Goal: Navigation & Orientation: Go to known website

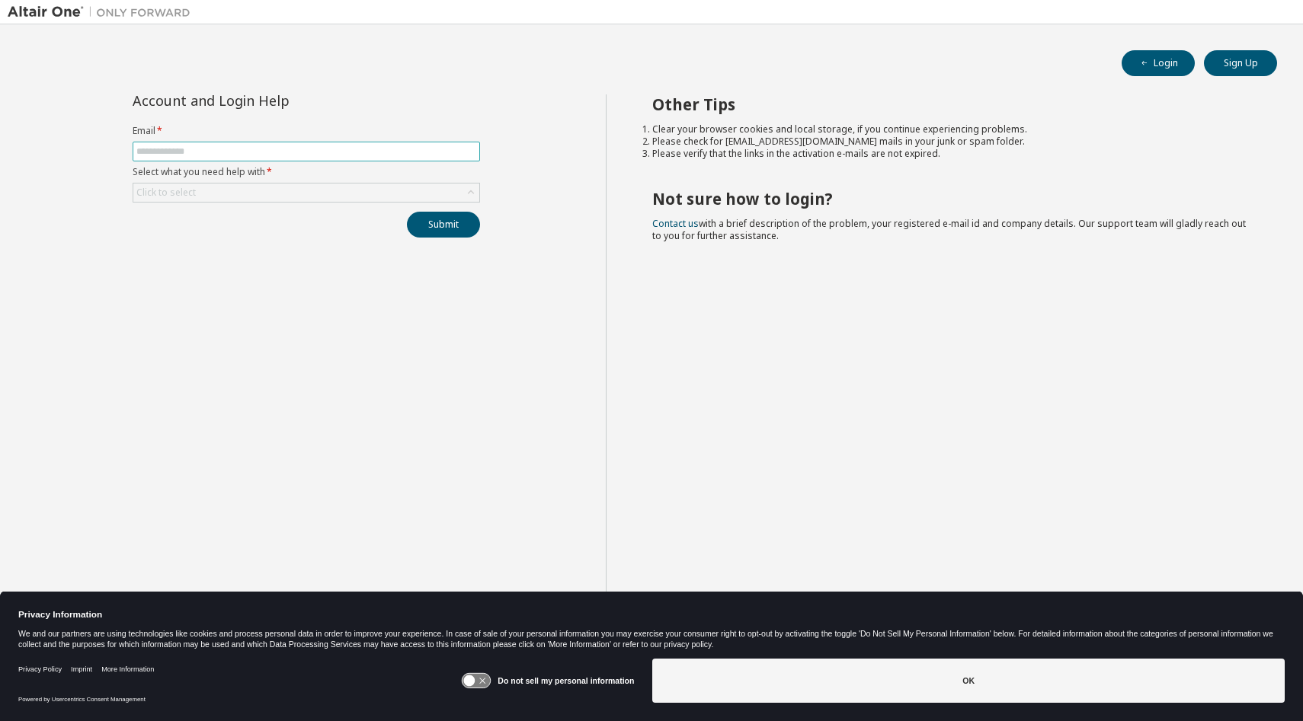
click at [299, 150] on input "text" at bounding box center [306, 152] width 340 height 12
